Goal: Find contact information: Find contact information

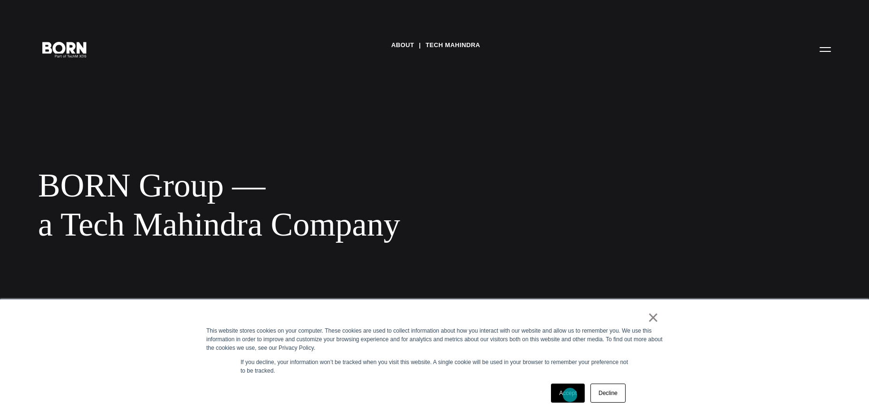
click at [570, 394] on link "Accept" at bounding box center [568, 392] width 34 height 19
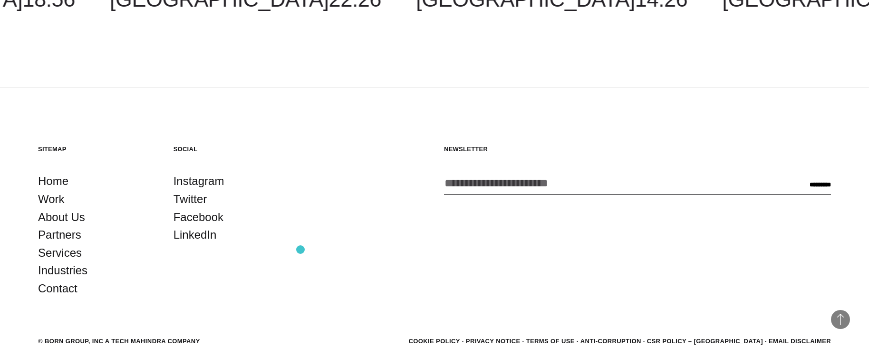
scroll to position [1711, 0]
click at [52, 280] on link "Contact" at bounding box center [57, 289] width 39 height 18
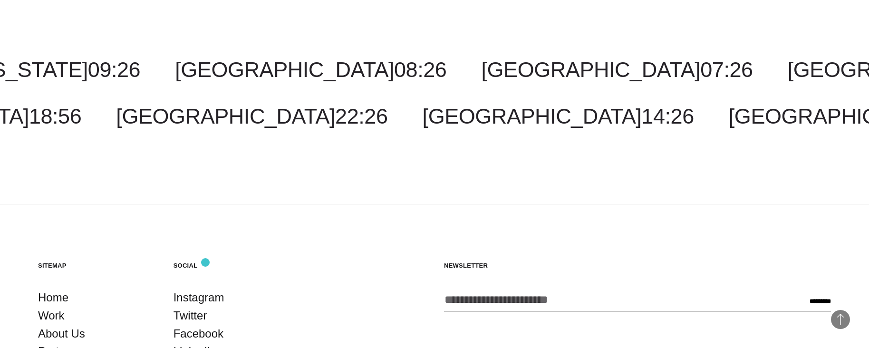
scroll to position [2446, 0]
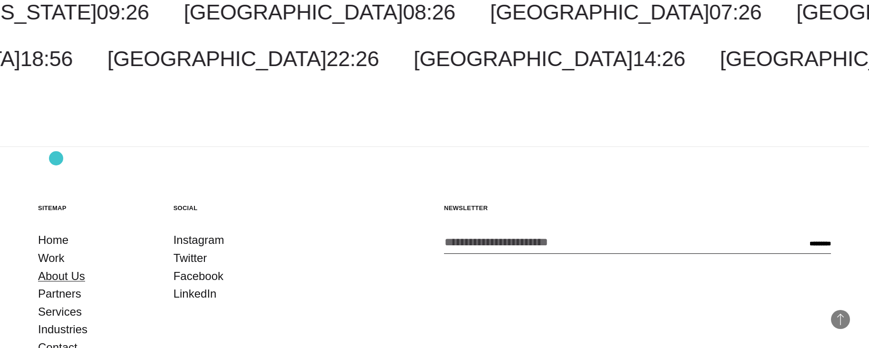
click at [56, 267] on link "About Us" at bounding box center [61, 276] width 47 height 18
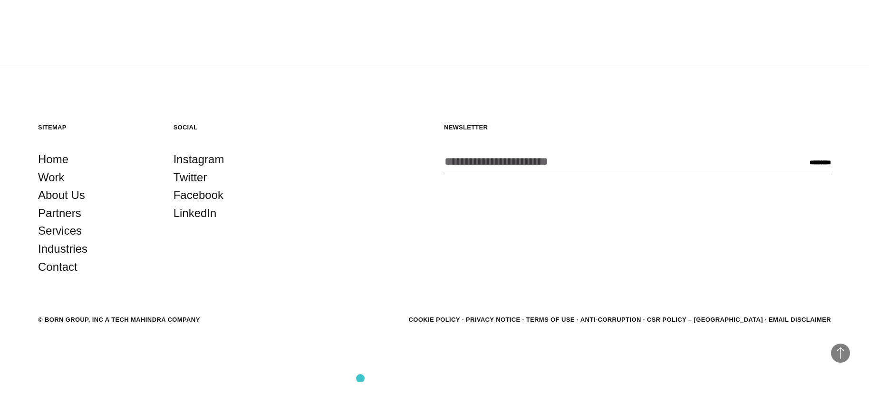
scroll to position [3528, 0]
